Goal: Information Seeking & Learning: Understand process/instructions

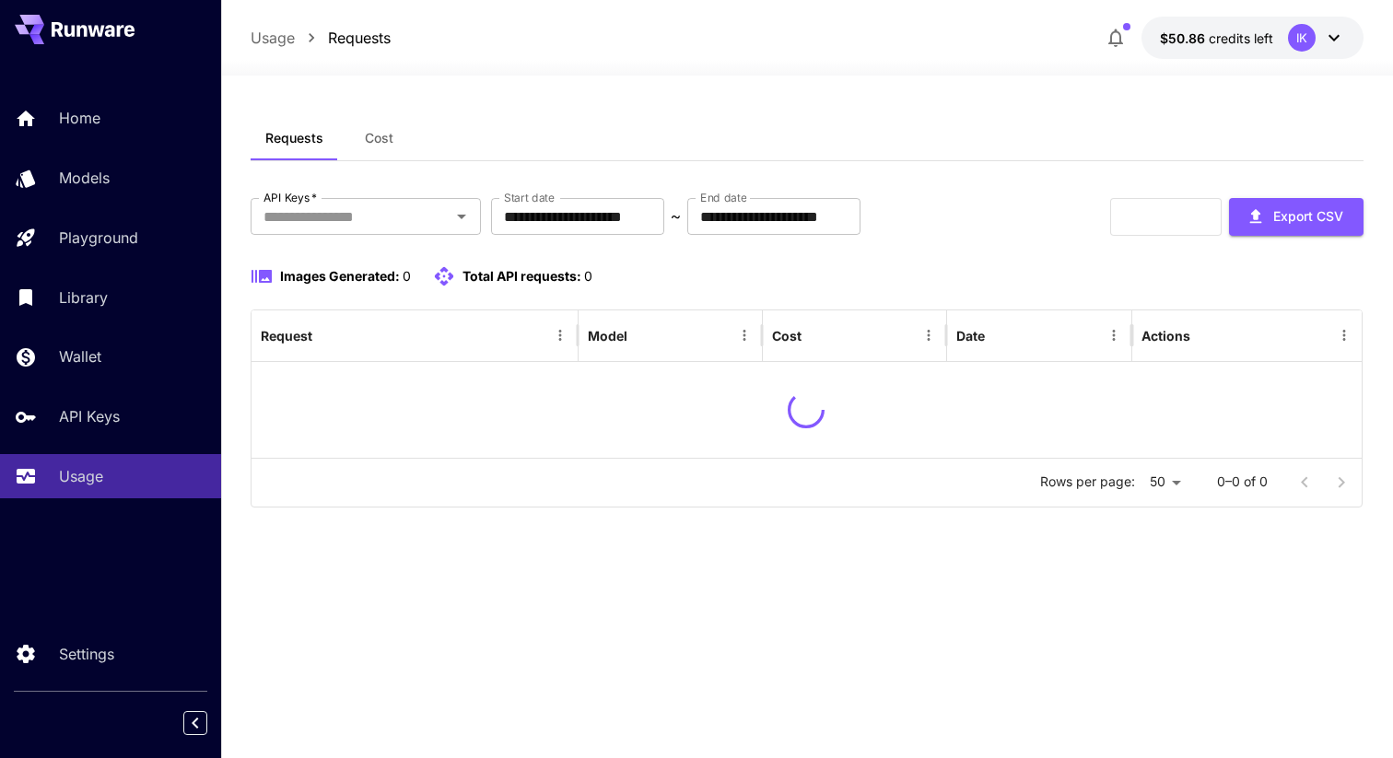
click at [1336, 43] on icon at bounding box center [1334, 38] width 22 height 22
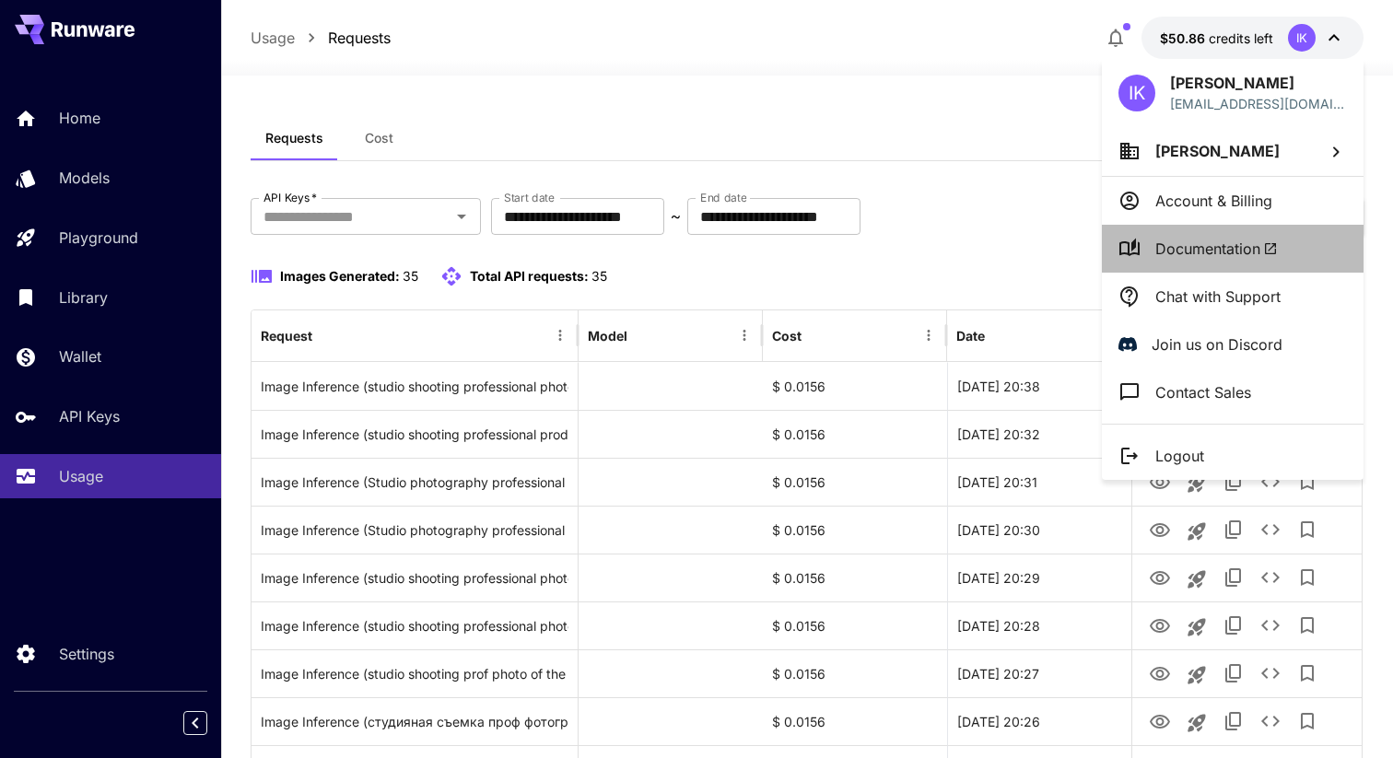
click at [1233, 241] on span "Documentation" at bounding box center [1217, 249] width 123 height 22
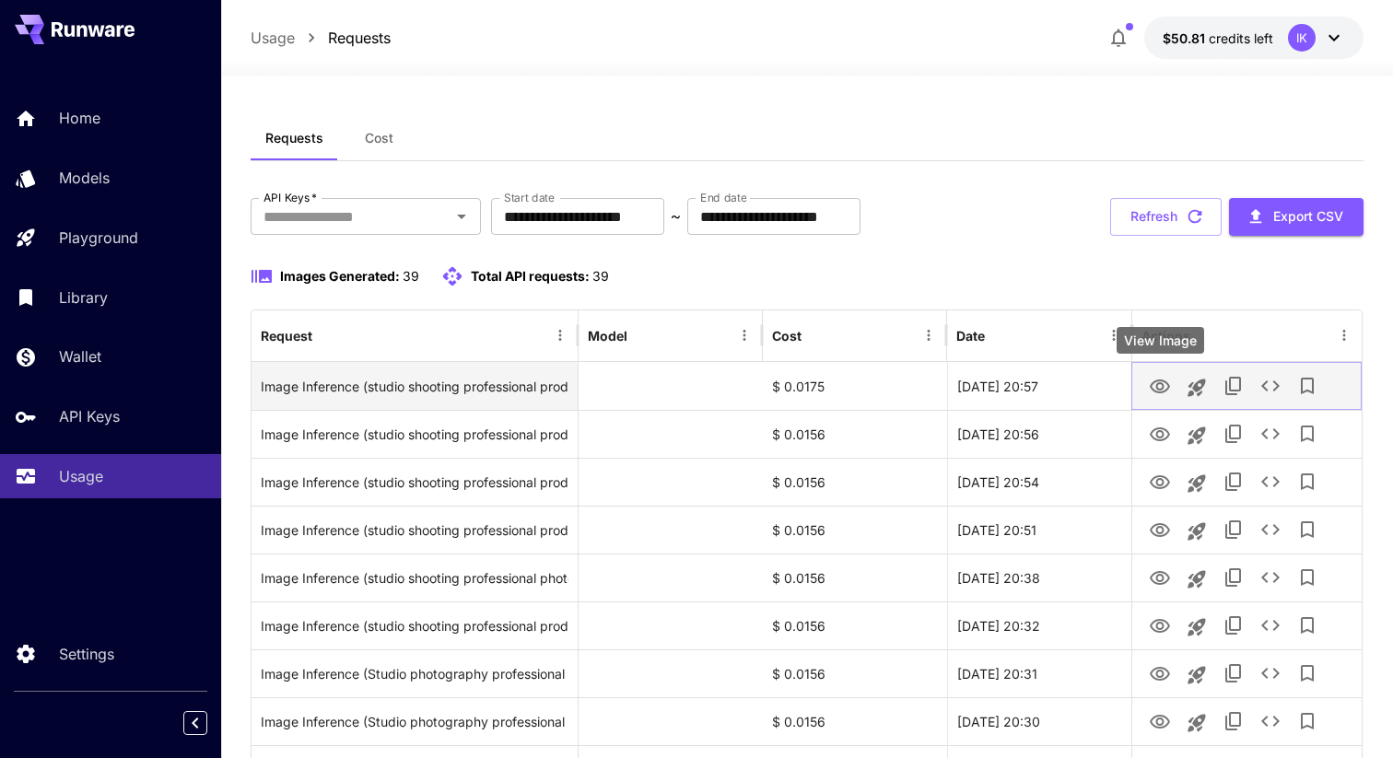
click at [1168, 383] on icon "View Image" at bounding box center [1160, 387] width 20 height 14
click at [1158, 385] on icon "View Image" at bounding box center [1160, 387] width 22 height 22
